Goal: Information Seeking & Learning: Learn about a topic

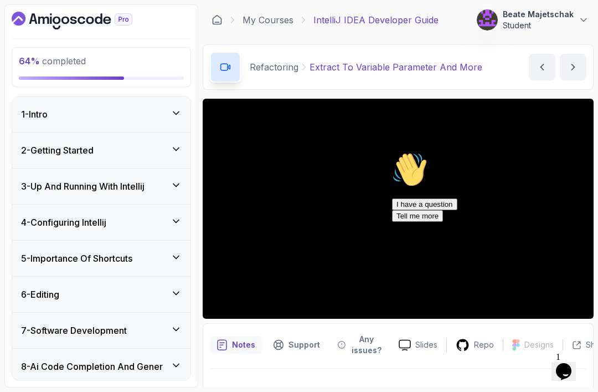
click at [503, 222] on div "I have a question Tell me more" at bounding box center [491, 209] width 199 height 23
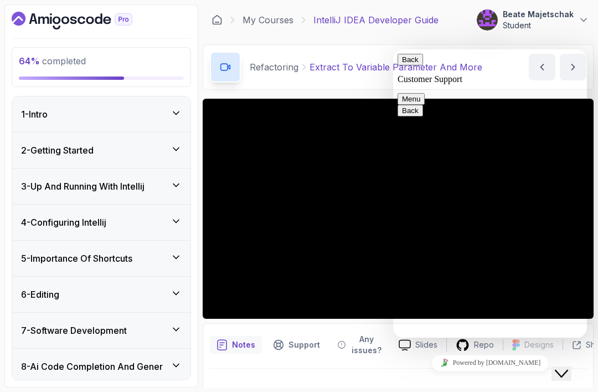
click at [568, 367] on div "Close Chat This icon closes the chat window." at bounding box center [561, 373] width 13 height 13
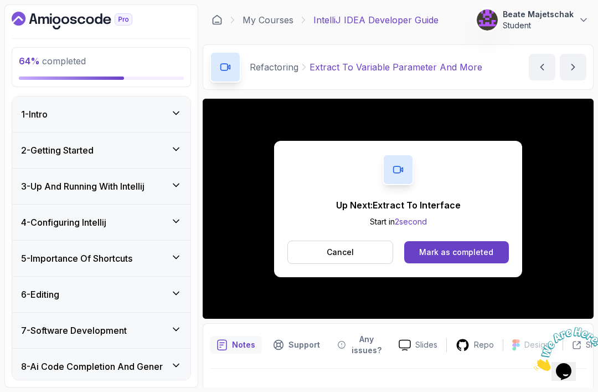
click at [474, 242] on button "Mark as completed" at bounding box center [456, 252] width 105 height 22
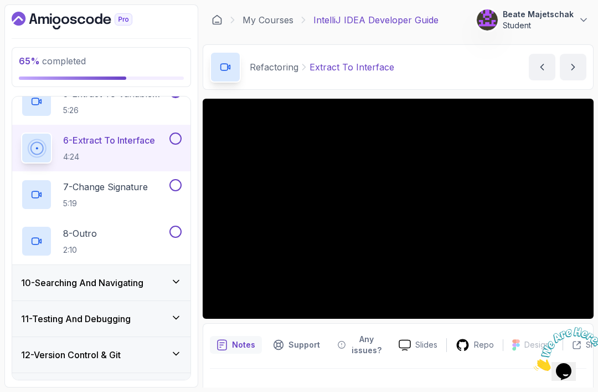
scroll to position [532, 0]
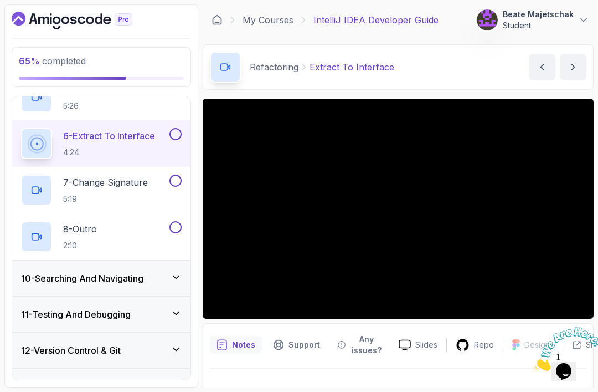
click at [110, 143] on h2 "6 - Extract To Interface 4:24" at bounding box center [109, 143] width 92 height 29
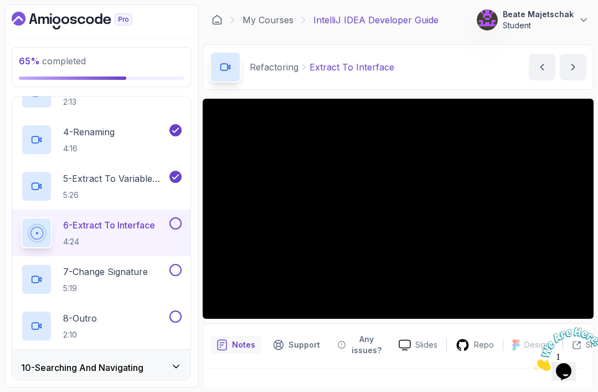
scroll to position [475, 0]
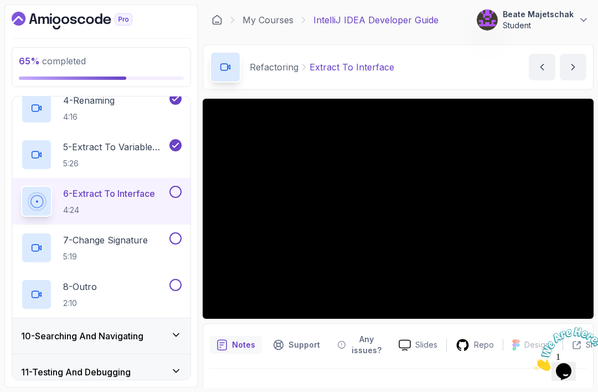
click at [103, 153] on p "5 - Extract To Variable Parameter And More" at bounding box center [115, 146] width 104 height 13
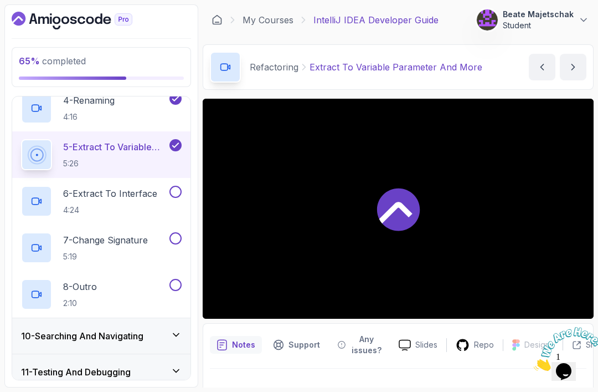
click at [97, 204] on p "4:24" at bounding box center [110, 209] width 94 height 11
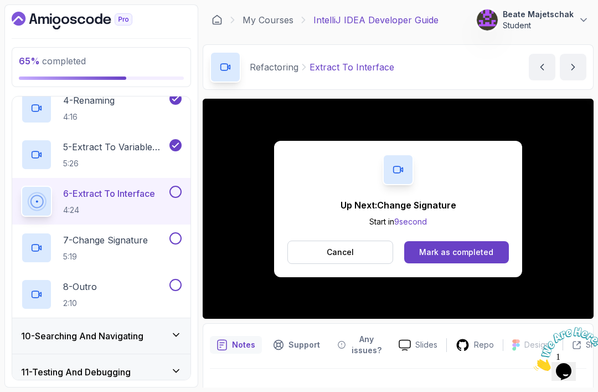
click at [451, 253] on div "Mark as completed" at bounding box center [456, 251] width 74 height 11
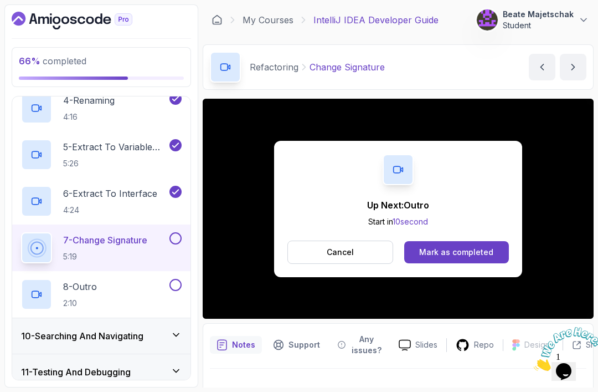
click at [456, 249] on div "Mark as completed" at bounding box center [456, 251] width 74 height 11
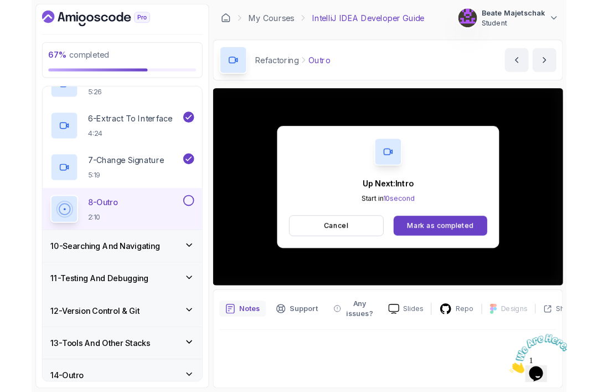
scroll to position [3, 0]
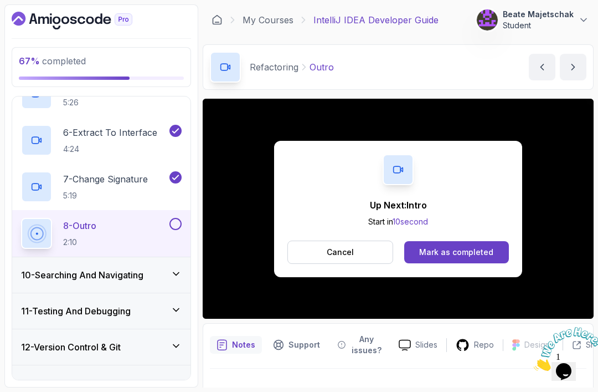
click at [459, 246] on div "Mark as completed" at bounding box center [456, 251] width 74 height 11
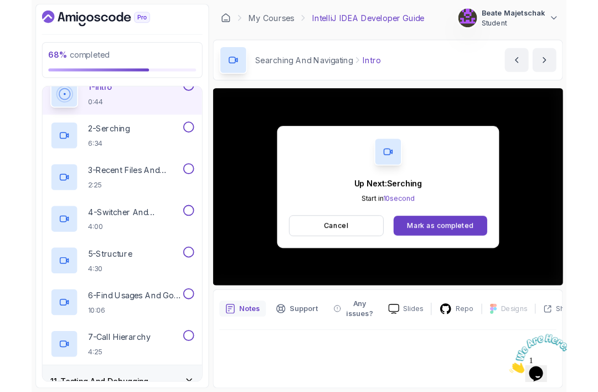
scroll to position [3, 0]
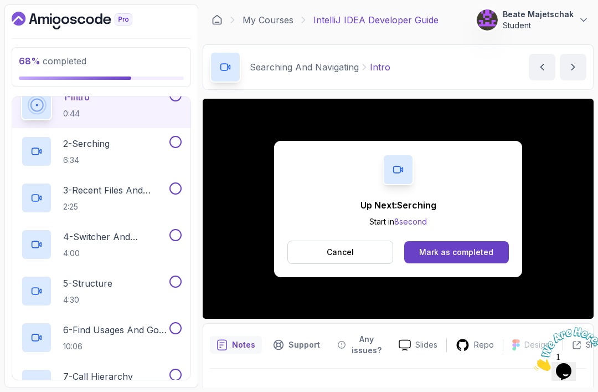
click at [444, 248] on div "Mark as completed" at bounding box center [456, 251] width 74 height 11
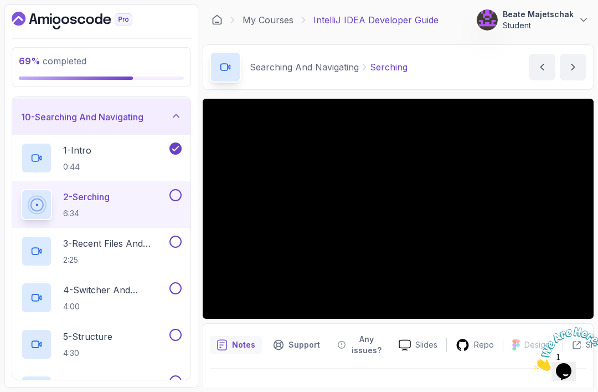
scroll to position [320, 0]
click at [122, 153] on div "1 - Intro 0:44" at bounding box center [94, 158] width 146 height 31
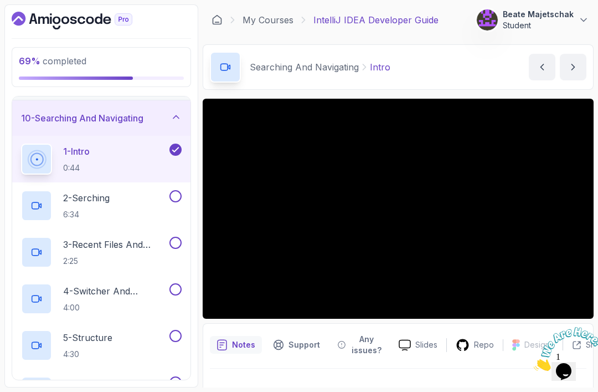
click at [105, 198] on h2 "2 - Serching 6:34" at bounding box center [86, 205] width 47 height 29
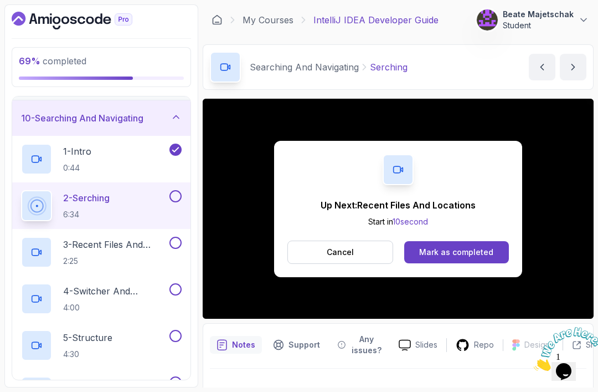
scroll to position [8, 0]
click at [455, 251] on button "Mark as completed" at bounding box center [456, 252] width 105 height 22
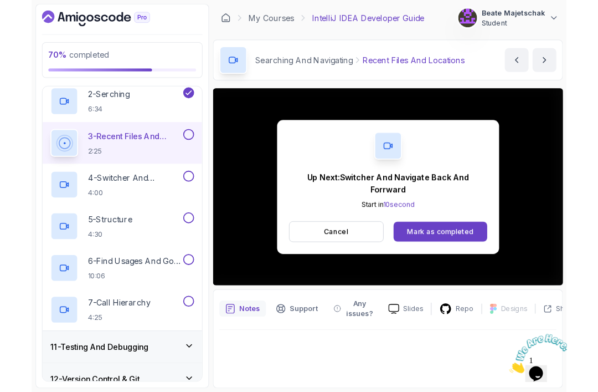
scroll to position [8, 0]
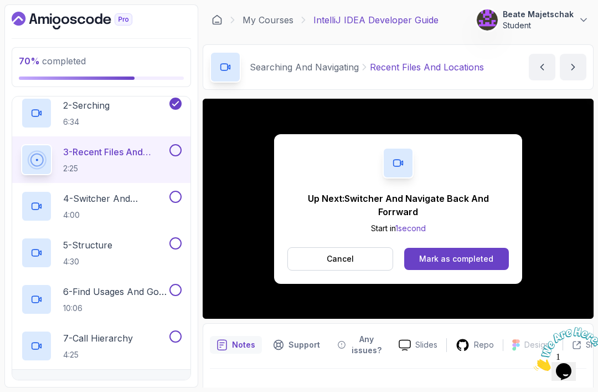
click at [459, 253] on div "Mark as completed" at bounding box center [456, 258] width 74 height 11
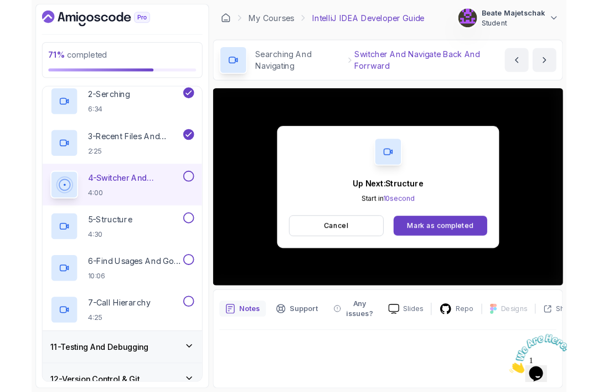
scroll to position [8, 0]
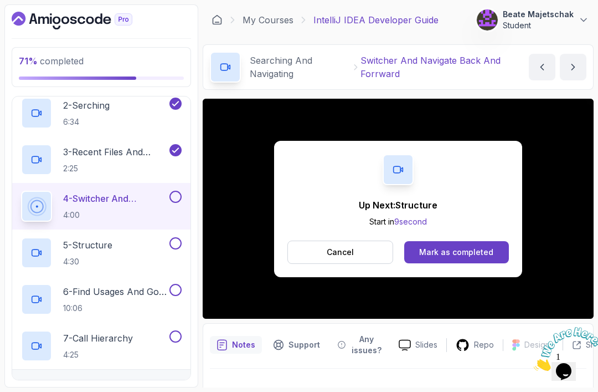
click at [450, 249] on div "Mark as completed" at bounding box center [456, 251] width 74 height 11
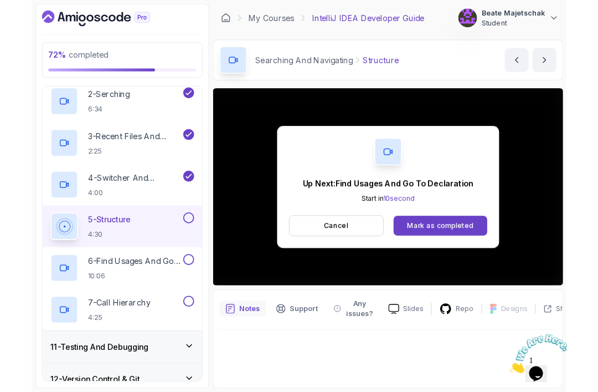
scroll to position [8, 0]
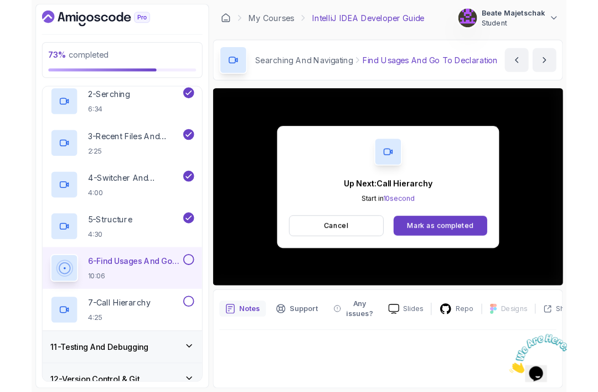
scroll to position [8, 0]
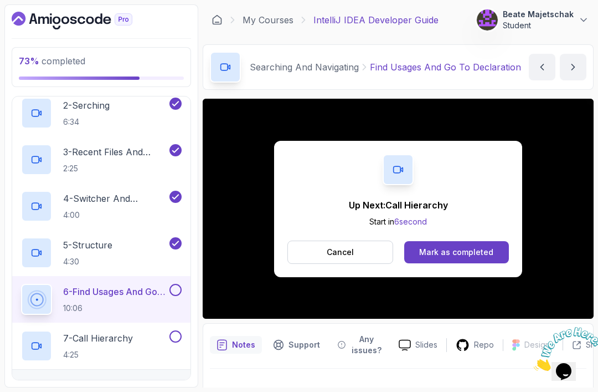
click at [457, 246] on div "Mark as completed" at bounding box center [456, 251] width 74 height 11
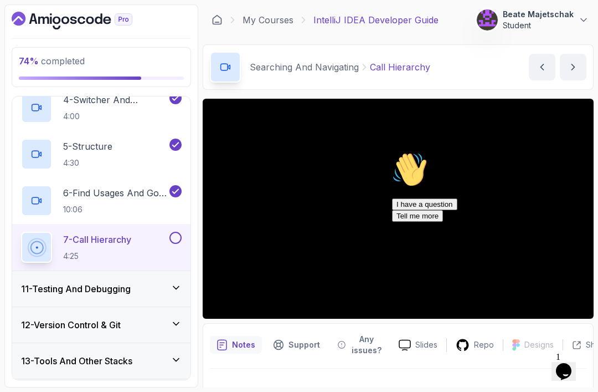
scroll to position [511, 0]
click at [493, 222] on div "I have a question Tell me more" at bounding box center [491, 209] width 199 height 23
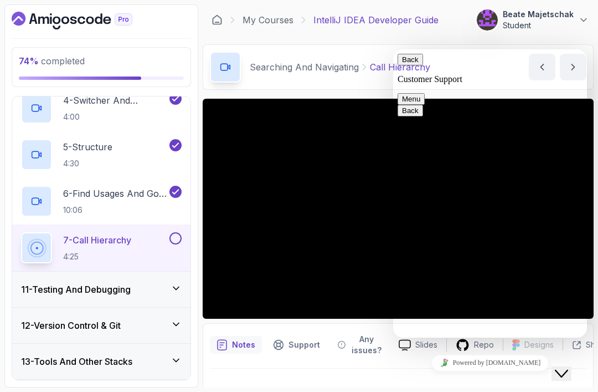
click at [568, 367] on icon "Close Chat This icon closes the chat window." at bounding box center [561, 373] width 13 height 13
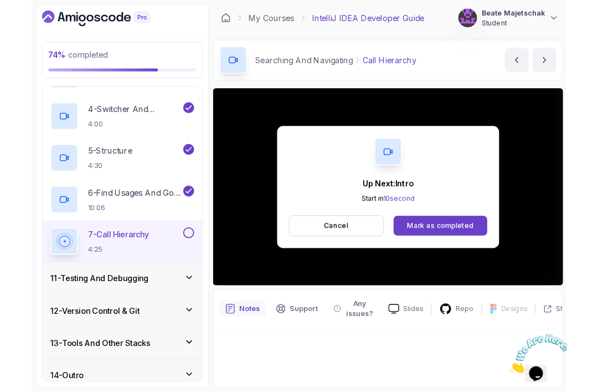
scroll to position [8, 0]
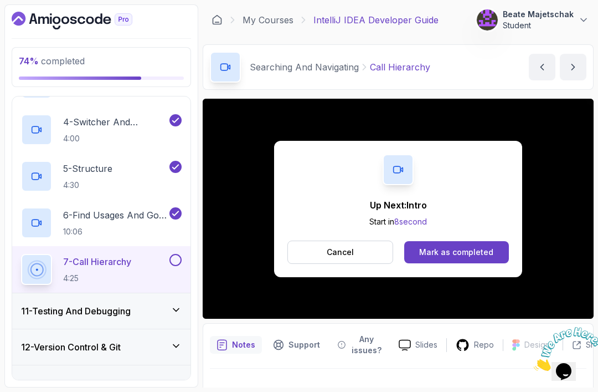
click at [448, 246] on div "Mark as completed" at bounding box center [456, 251] width 74 height 11
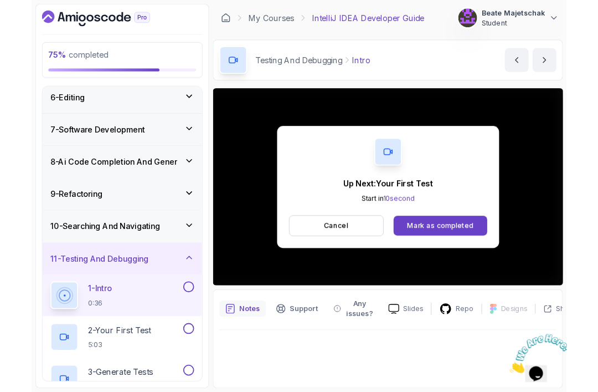
scroll to position [8, 0]
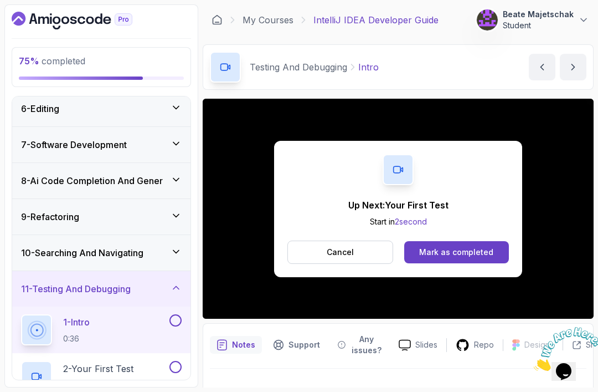
click at [469, 241] on button "Mark as completed" at bounding box center [456, 252] width 105 height 22
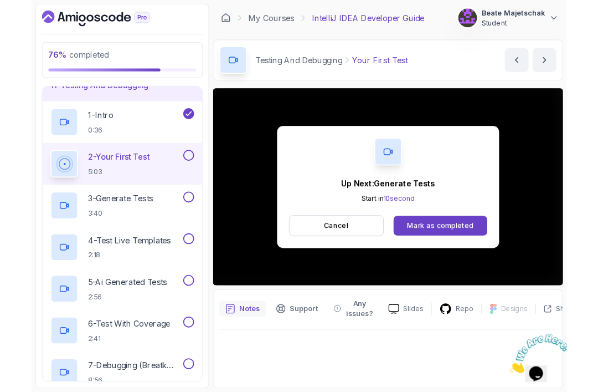
scroll to position [8, 0]
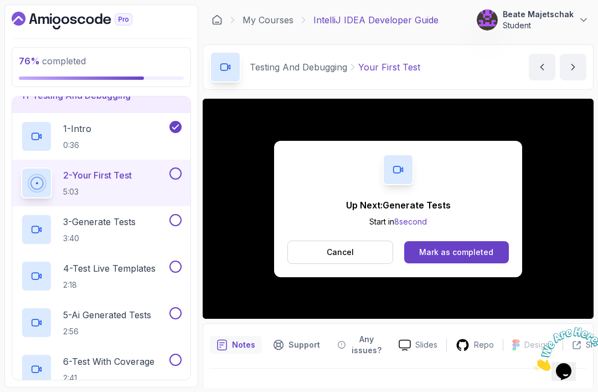
click at [450, 246] on div "Mark as completed" at bounding box center [456, 251] width 74 height 11
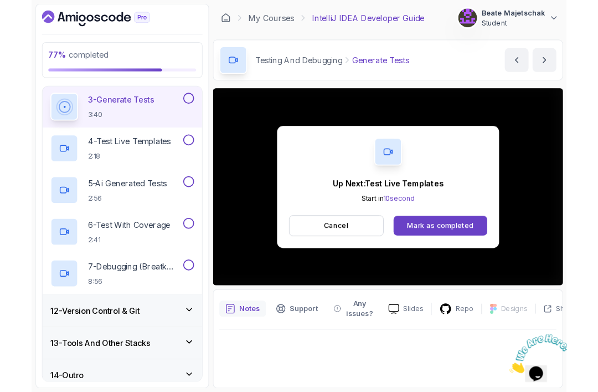
scroll to position [8, 0]
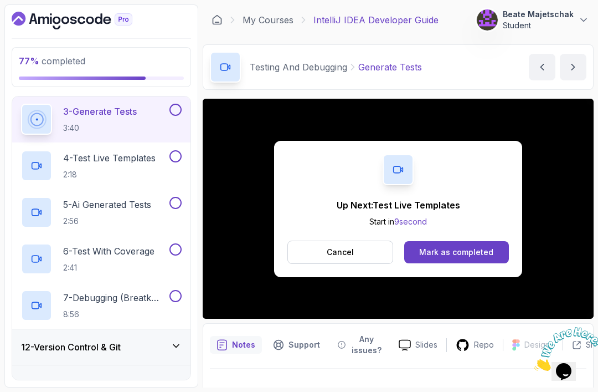
click at [465, 246] on div "Mark as completed" at bounding box center [456, 251] width 74 height 11
